Goal: Information Seeking & Learning: Learn about a topic

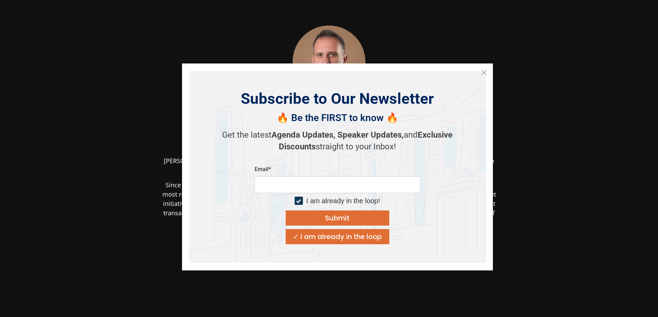
drag, startPoint x: 321, startPoint y: 176, endPoint x: 310, endPoint y: 40, distance: 136.9
click at [311, 31] on img at bounding box center [329, 62] width 76 height 73
click at [314, 47] on img at bounding box center [329, 62] width 76 height 73
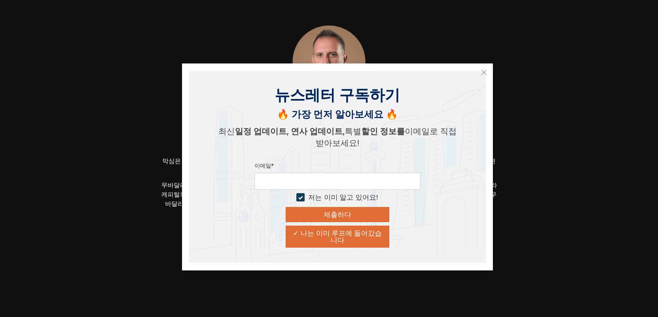
drag, startPoint x: 487, startPoint y: 72, endPoint x: 463, endPoint y: 74, distance: 23.9
click at [487, 72] on button "닫다" at bounding box center [483, 72] width 11 height 11
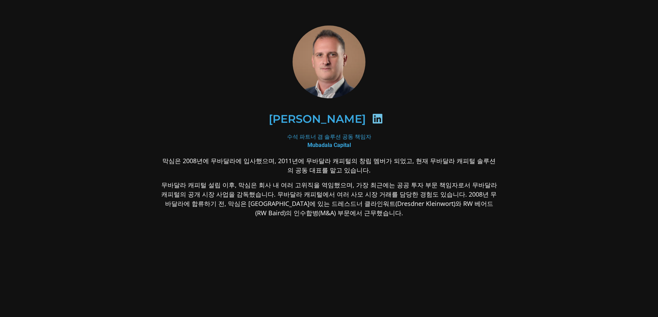
click at [326, 67] on img at bounding box center [329, 62] width 76 height 73
drag, startPoint x: 343, startPoint y: 245, endPoint x: 247, endPoint y: 213, distance: 101.7
click at [247, 213] on p "무바달라 캐피털 설립 이후, 막심은 회사 내 여러 고위직을 역임했으며, 가장 최근에는 공공 투자 부문 책임자로서 무바달라 캐피털의 공개 시장 …" at bounding box center [329, 199] width 336 height 37
drag, startPoint x: 303, startPoint y: 149, endPoint x: 303, endPoint y: 136, distance: 12.4
click at [303, 149] on div "수석 파트너 겸 솔루션 공동 책임자 Mubadala Capital" at bounding box center [329, 141] width 336 height 17
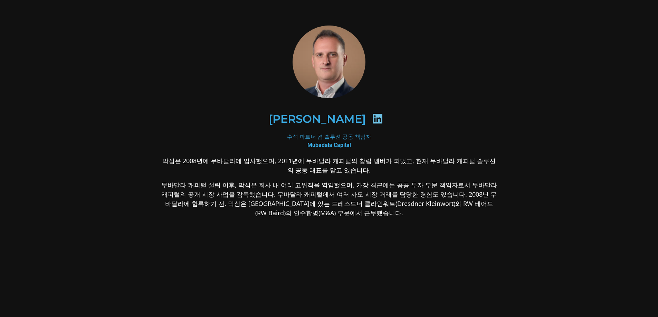
click at [358, 187] on font "무바달라 캐피털 설립 이후, 막심은 회사 내 여러 고위직을 역임했으며, 가장 최근에는 공공 투자 부문 책임자로서 무바달라 캐피털의 공개 시장 …" at bounding box center [329, 199] width 336 height 36
drag, startPoint x: 319, startPoint y: 166, endPoint x: 310, endPoint y: 164, distance: 9.2
click at [318, 166] on font "막심은 2008년에 무바달라에 입사했으며, 2011년에 무바달라 캐피털의 창립 멤버가 되었고, 현재 무바달라 캐피털 솔루션의 공동 대표를 맡고…" at bounding box center [328, 166] width 333 height 18
drag, startPoint x: 294, startPoint y: 157, endPoint x: 320, endPoint y: 158, distance: 25.9
click at [316, 157] on font "막심은 2008년에 무바달라에 입사했으며, 2011년에 무바달라 캐피털의 창립 멤버가 되었고, 현재 무바달라 캐피털 솔루션의 공동 대표를 맡고…" at bounding box center [328, 166] width 333 height 18
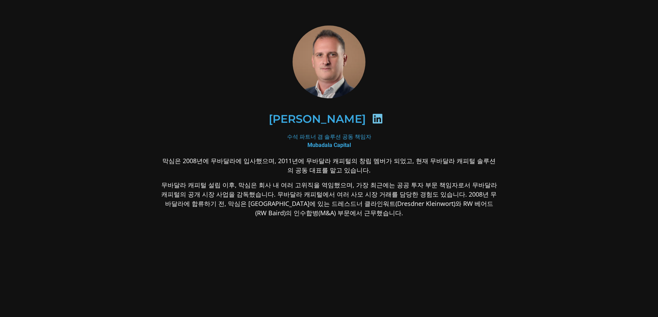
click at [322, 159] on font "막심은 2008년에 무바달라에 입사했으며, 2011년에 무바달라 캐피털의 창립 멤버가 되었고, 현재 무바달라 캐피털 솔루션의 공동 대표를 맡고…" at bounding box center [328, 166] width 333 height 18
click at [209, 188] on font "무바달라 캐피털 설립 이후, 막심은 회사 내 여러 고위직을 역임했으며, 가장 최근에는 공공 투자 부문 책임자로서 무바달라 캐피털의 공개 시장 …" at bounding box center [329, 199] width 336 height 36
click at [263, 199] on p "무바달라 캐피털 설립 이후, 막심은 회사 내 여러 고위직을 역임했으며, 가장 최근에는 공공 투자 부문 책임자로서 무바달라 캐피털의 공개 시장 …" at bounding box center [329, 199] width 336 height 37
click at [345, 202] on font "무바달라 캐피털 설립 이후, 막심은 회사 내 여러 고위직을 역임했으며, 가장 최근에는 공공 투자 부문 책임자로서 무바달라 캐피털의 공개 시장 …" at bounding box center [329, 199] width 336 height 36
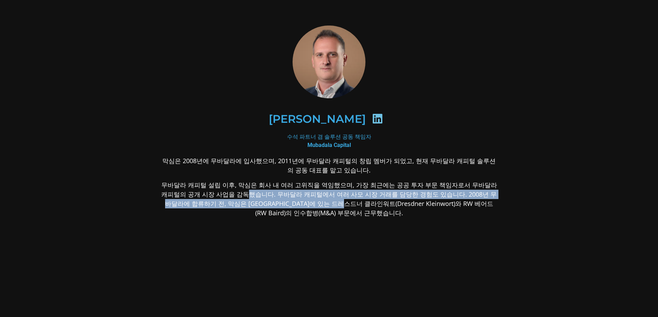
drag, startPoint x: 221, startPoint y: 199, endPoint x: 308, endPoint y: 203, distance: 86.8
click at [301, 202] on p "무바달라 캐피털 설립 이후, 막심은 회사 내 여러 고위직을 역임했으며, 가장 최근에는 공공 투자 부문 책임자로서 무바달라 캐피털의 공개 시장 …" at bounding box center [329, 199] width 336 height 37
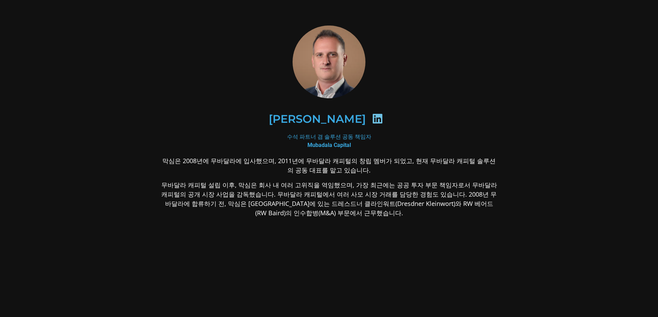
click at [309, 203] on font "무바달라 캐피털 설립 이후, 막심은 회사 내 여러 고위직을 역임했으며, 가장 최근에는 공공 투자 부문 책임자로서 무바달라 캐피털의 공개 시장 …" at bounding box center [329, 199] width 336 height 36
click at [361, 205] on font "무바달라 캐피털 설립 이후, 막심은 회사 내 여러 고위직을 역임했으며, 가장 최근에는 공공 투자 부문 책임자로서 무바달라 캐피털의 공개 시장 …" at bounding box center [329, 199] width 336 height 36
click at [408, 216] on p "무바달라 캐피털 설립 이후, 막심은 회사 내 여러 고위직을 역임했으며, 가장 최근에는 공공 투자 부문 책임자로서 무바달라 캐피털의 공개 시장 …" at bounding box center [329, 199] width 336 height 37
click at [341, 203] on font "무바달라 캐피털 설립 이후, 막심은 회사 내 여러 고위직을 역임했으며, 가장 최근에는 공공 투자 부문 책임자로서 무바달라 캐피털의 공개 시장 …" at bounding box center [329, 199] width 336 height 36
click at [403, 217] on p "무바달라 캐피털 설립 이후, 막심은 회사 내 여러 고위직을 역임했으며, 가장 최근에는 공공 투자 부문 책임자로서 무바달라 캐피털의 공개 시장 …" at bounding box center [329, 199] width 336 height 37
